Goal: Task Accomplishment & Management: Complete application form

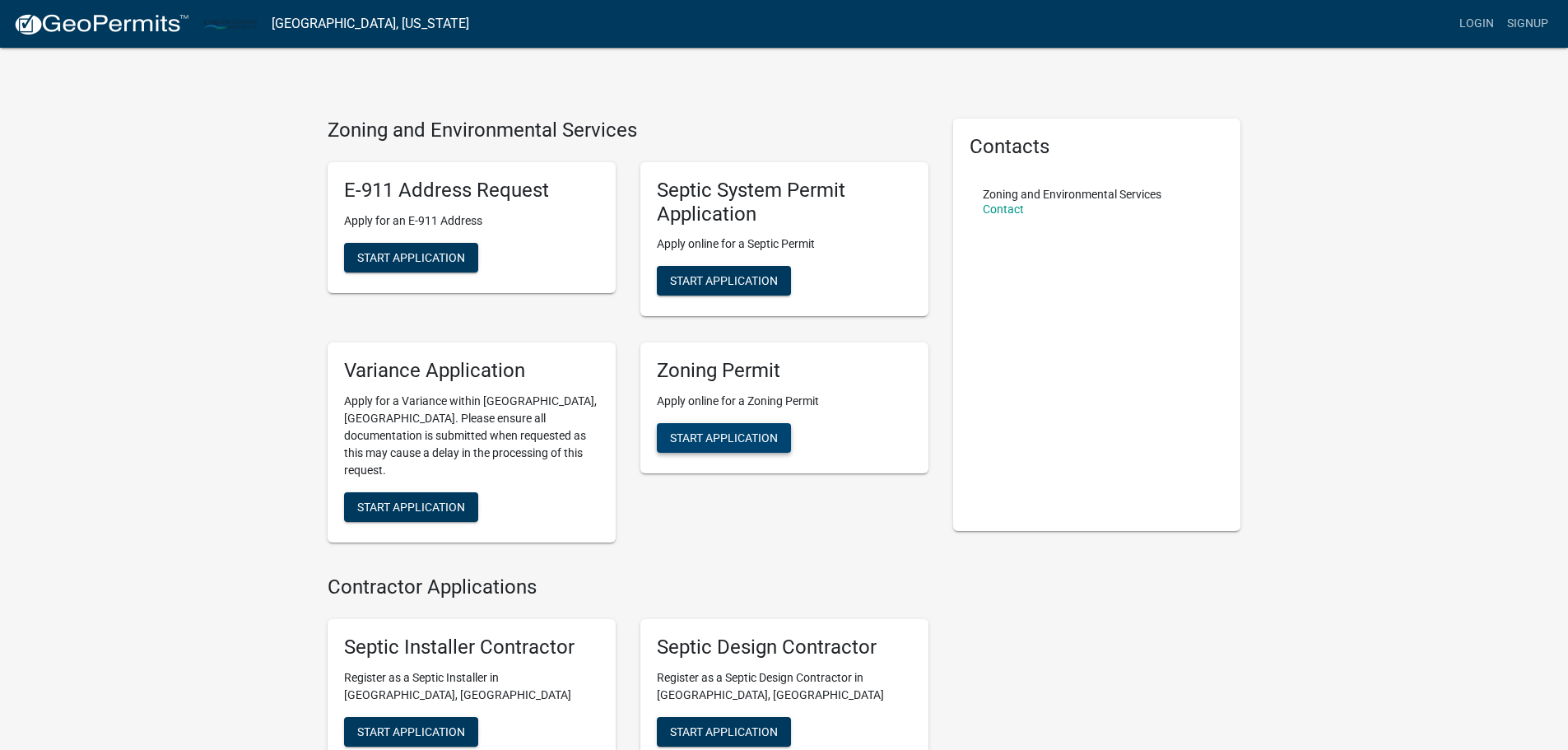
scroll to position [82, 0]
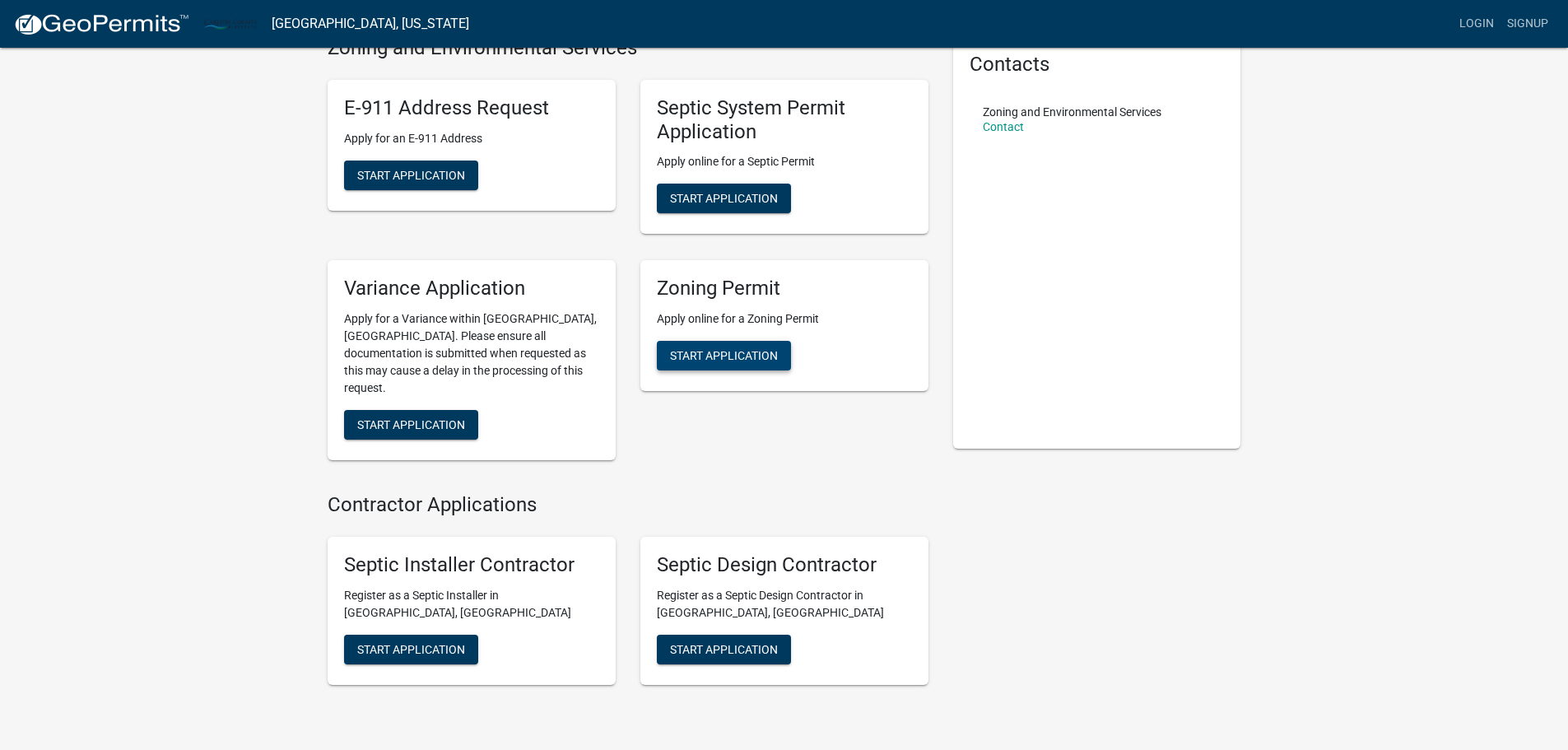
click at [715, 358] on span "Start Application" at bounding box center [724, 355] width 108 height 13
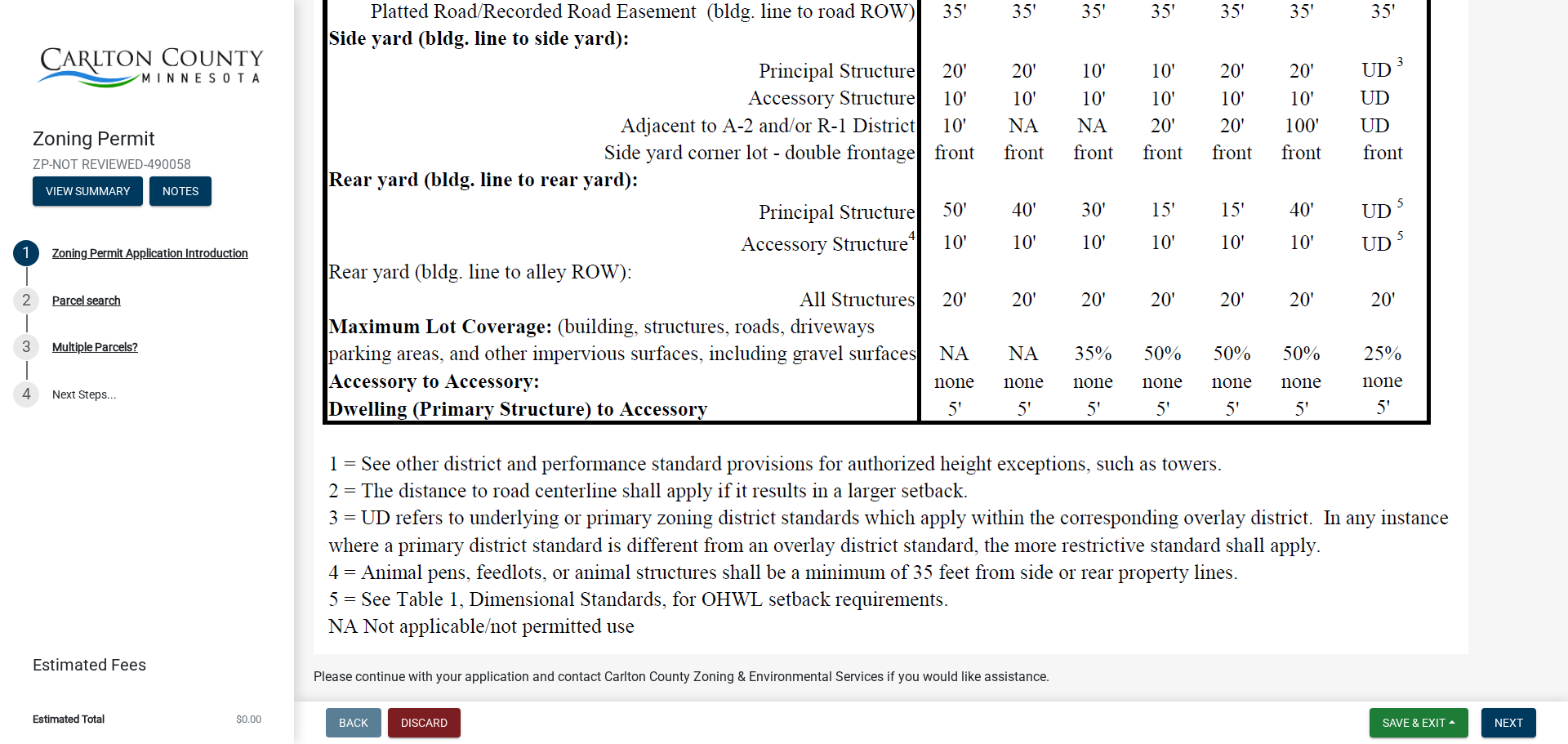
scroll to position [1961, 0]
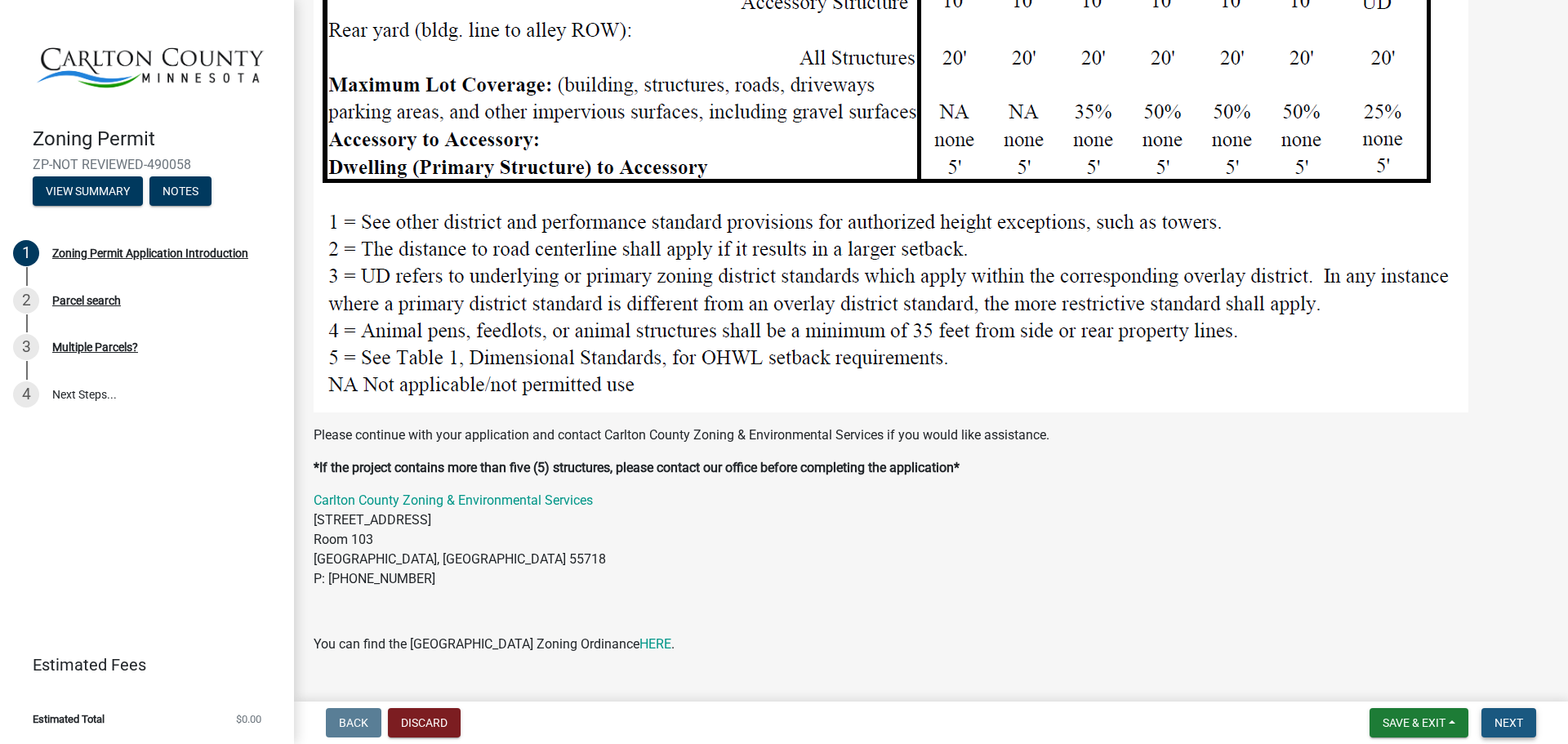
click at [1505, 728] on span "Next" at bounding box center [1508, 722] width 29 height 13
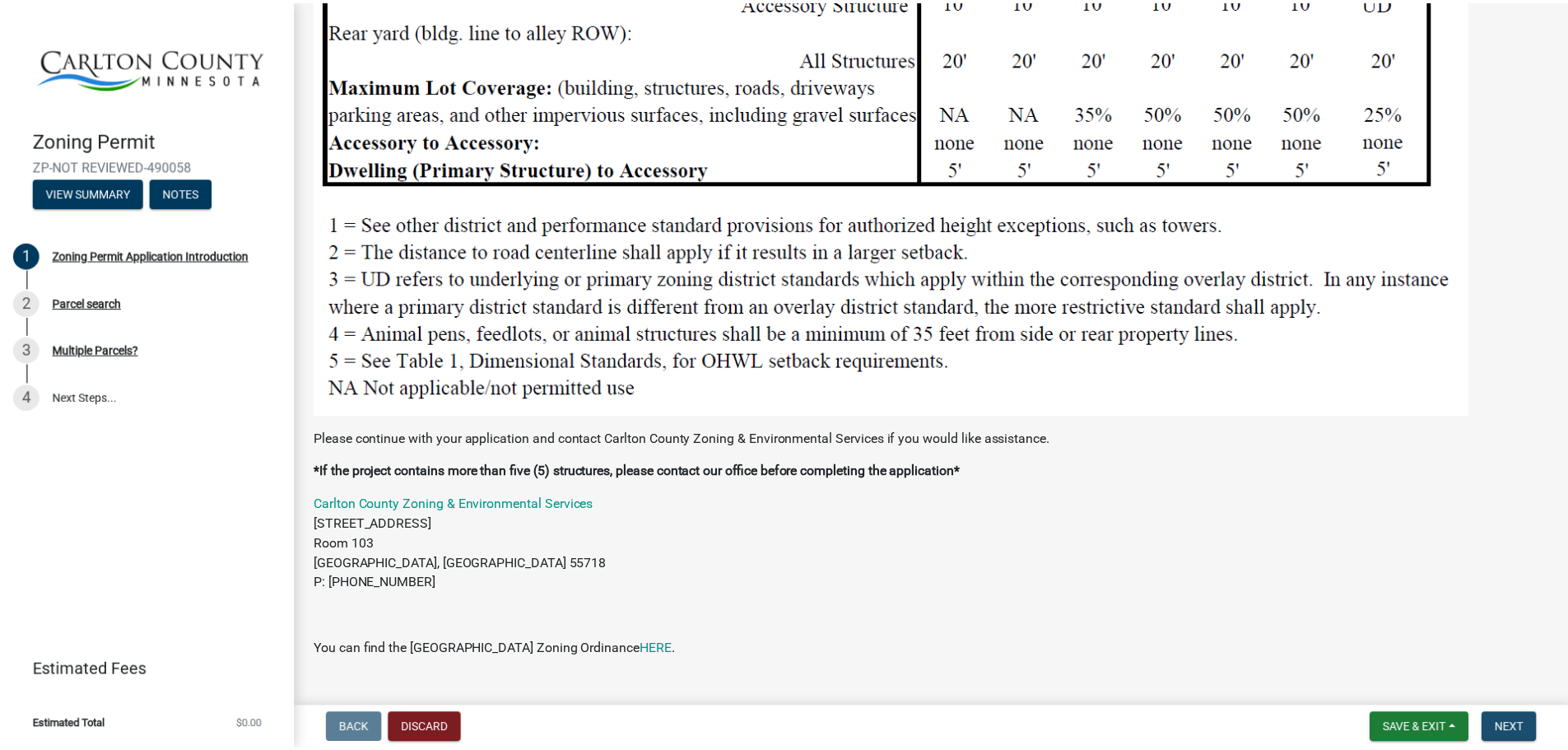
scroll to position [0, 0]
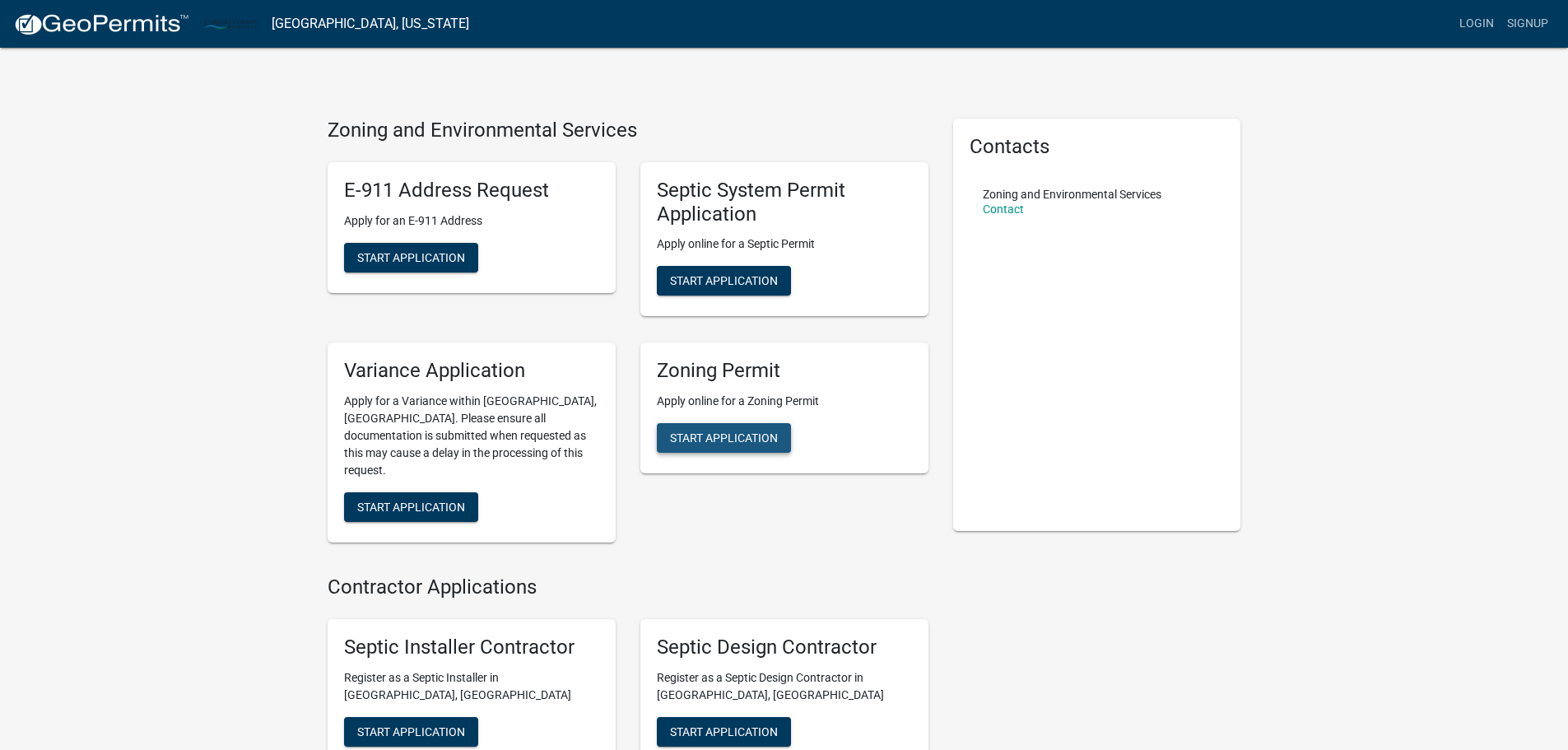
click at [710, 442] on span "Start Application" at bounding box center [724, 437] width 108 height 13
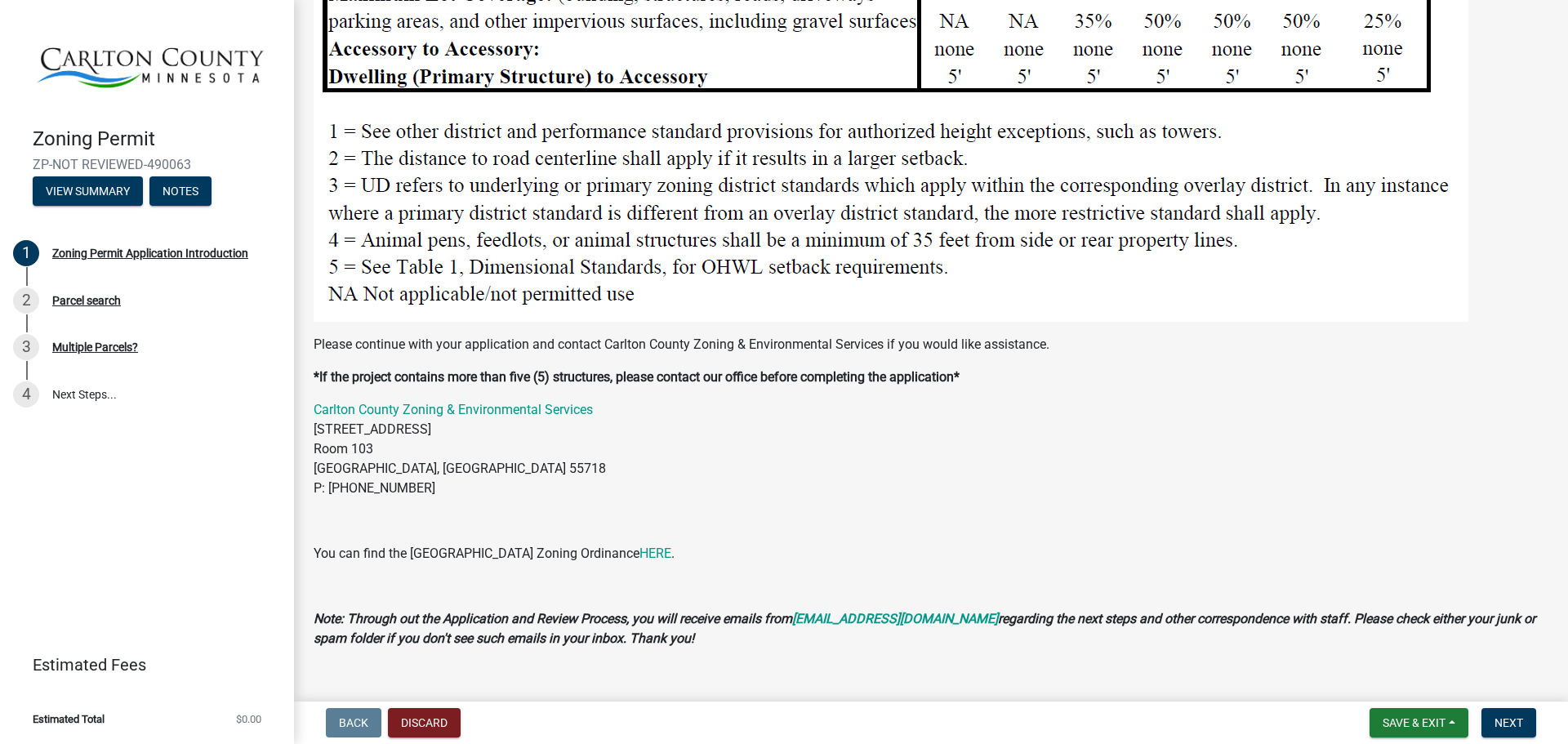
scroll to position [2054, 0]
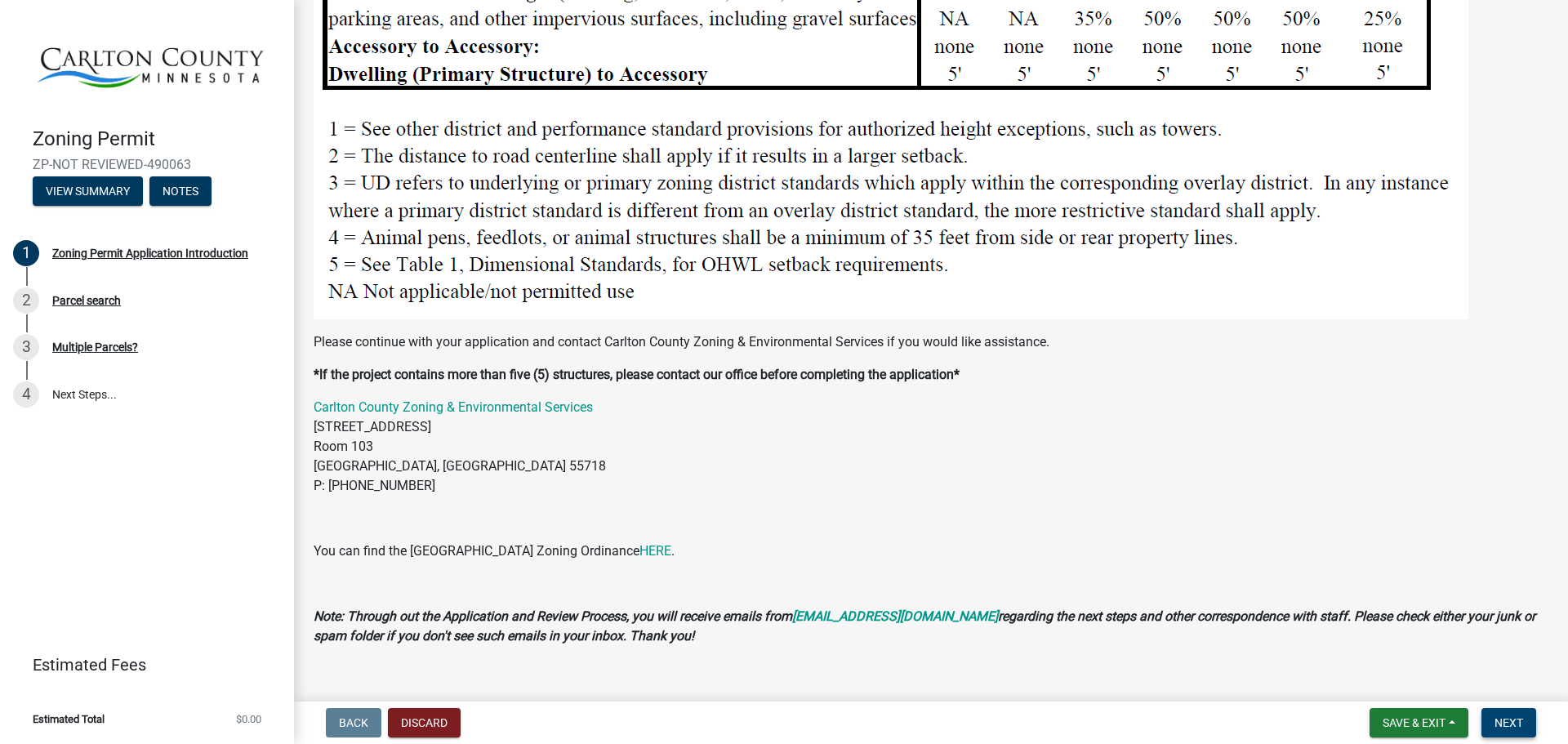
click at [1497, 720] on span "Next" at bounding box center [1508, 722] width 29 height 13
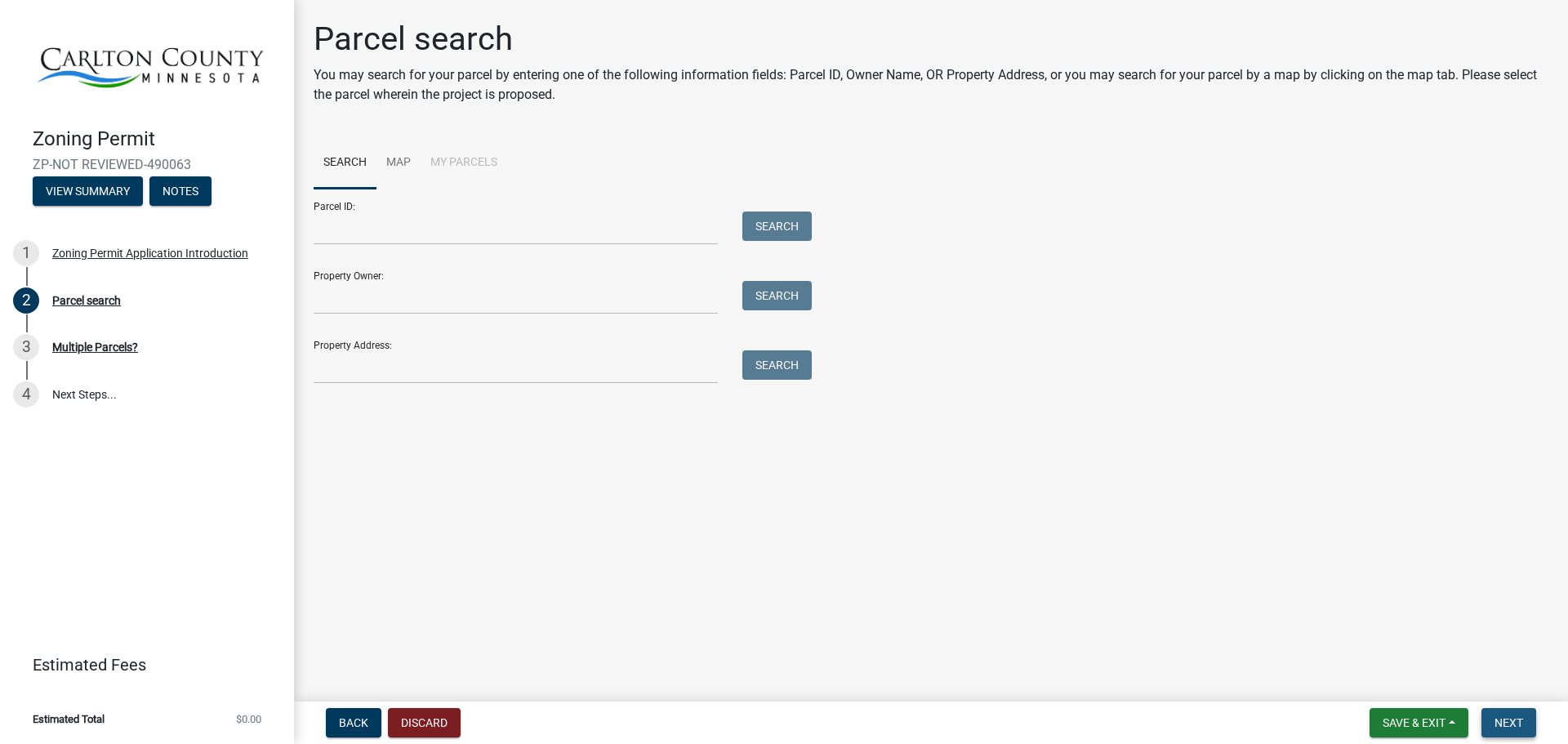
click at [1511, 726] on span "Next" at bounding box center [1508, 722] width 29 height 13
